Goal: Task Accomplishment & Management: Manage account settings

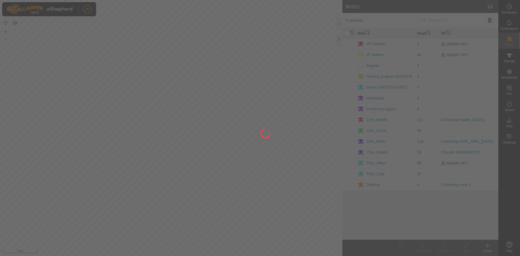
click at [340, 40] on div at bounding box center [260, 128] width 520 height 256
click at [339, 39] on div at bounding box center [260, 128] width 520 height 256
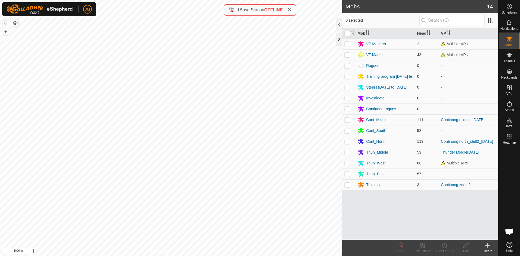
click at [339, 36] on div at bounding box center [339, 39] width 7 height 13
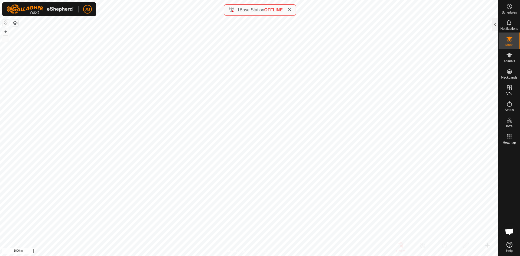
click at [291, 9] on icon at bounding box center [289, 9] width 4 height 4
click at [5, 31] on button "+" at bounding box center [5, 31] width 7 height 7
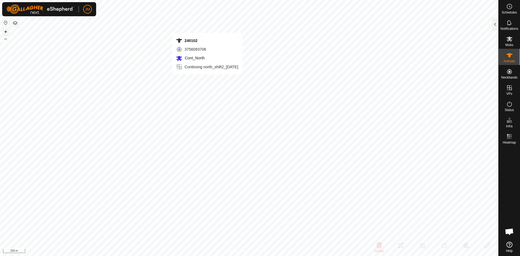
type input "240102"
type input "-"
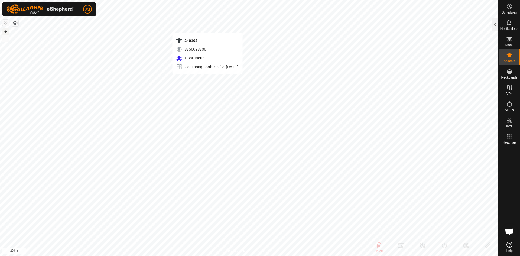
type input "-"
type input "21117"
type input "-"
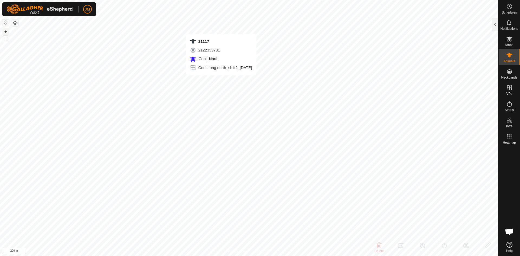
type input "-"
type input "Unknown39"
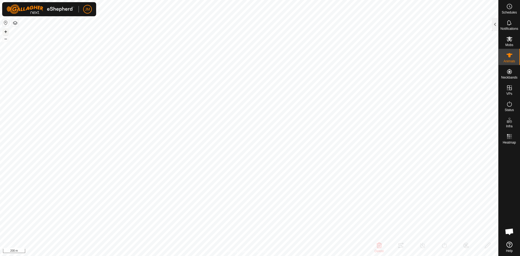
type input "-"
type input "0 kg"
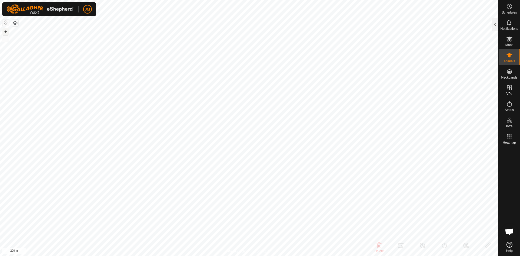
type input "-"
type input "21099"
type input "-"
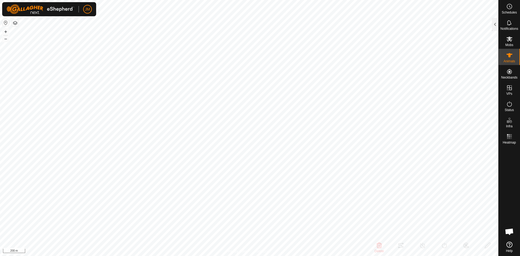
type input "-"
type input "21117"
type input "-"
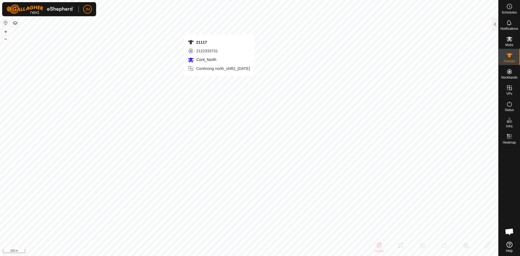
type input "-"
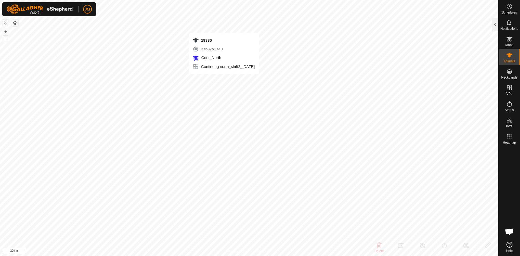
type input "19330"
type input "-"
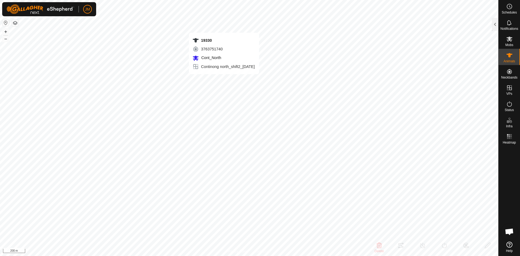
type input "-"
type input "Fitted19Jun85"
type input "-"
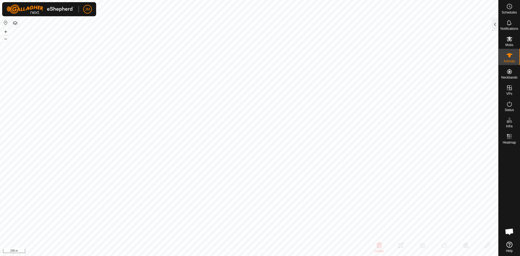
type input "-"
type input "220134"
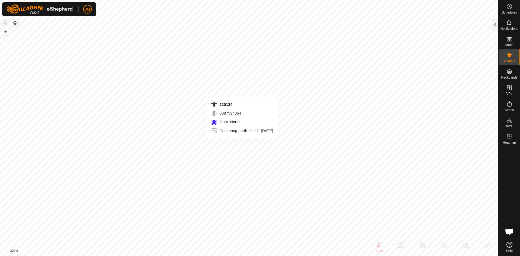
type input "-"
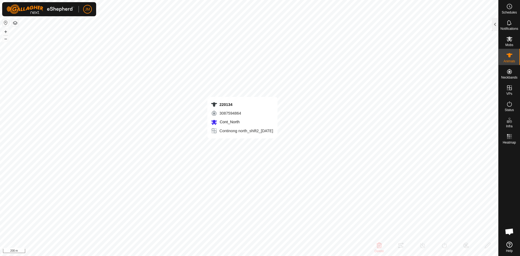
type input "-"
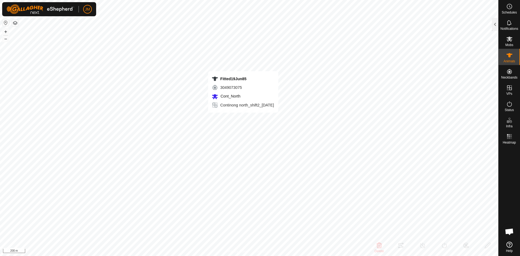
type input "Fitted19Jun85"
type input "-"
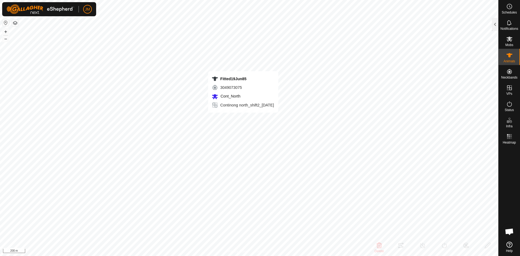
type input "-"
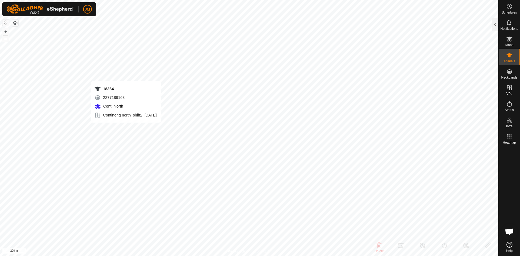
type input "18364"
type input "-"
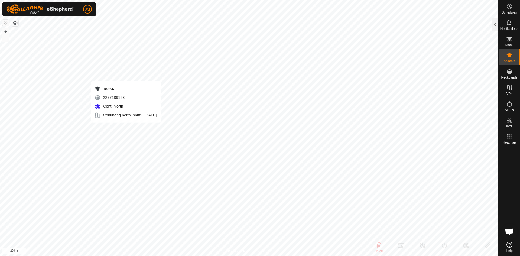
type input "-"
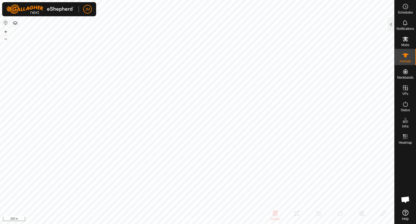
type input "18364"
type input "-"
type input "21117"
type input "-"
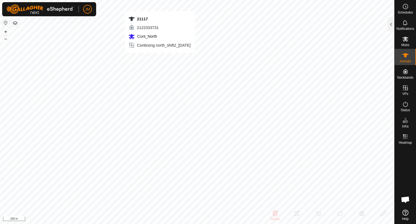
type input "-"
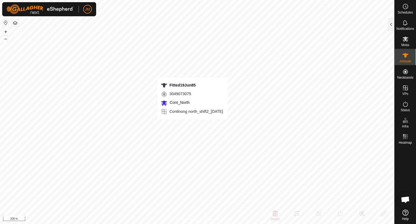
type input "Fitted19Jun85"
type input "-"
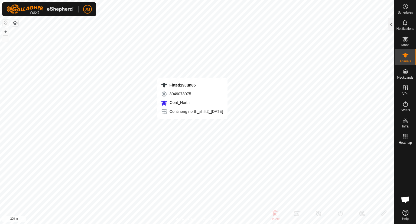
type input "-"
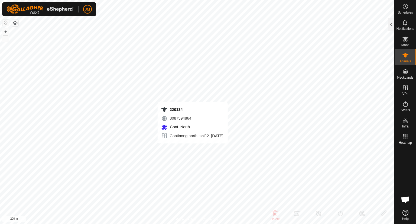
type input "220134"
type input "-"
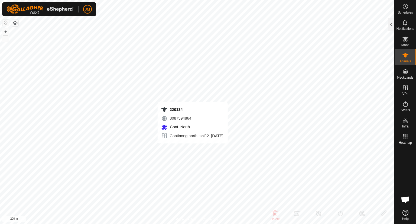
type input "-"
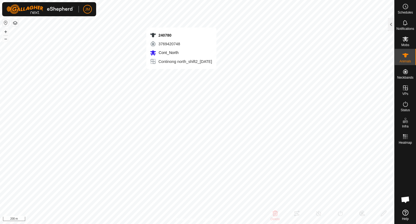
type input "240780"
type input "-"
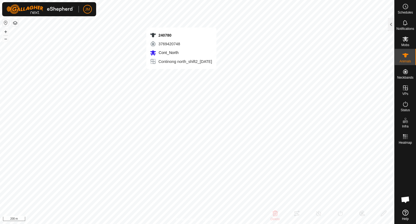
type input "-"
type input "20108"
type input "-"
